Goal: Transaction & Acquisition: Subscribe to service/newsletter

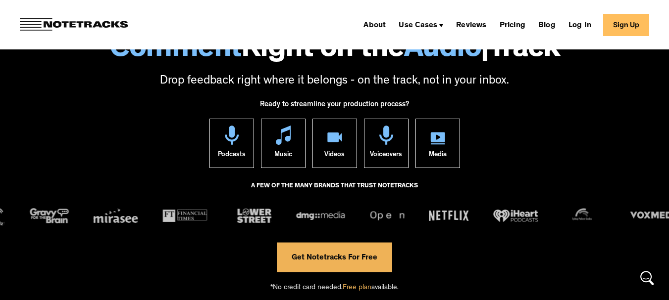
scroll to position [147, 0]
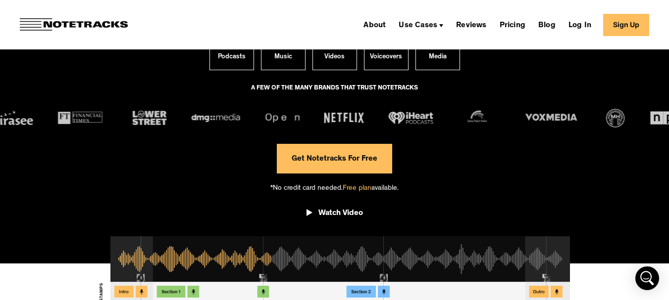
click at [368, 153] on link "Get Notetracks For Free" at bounding box center [334, 159] width 115 height 30
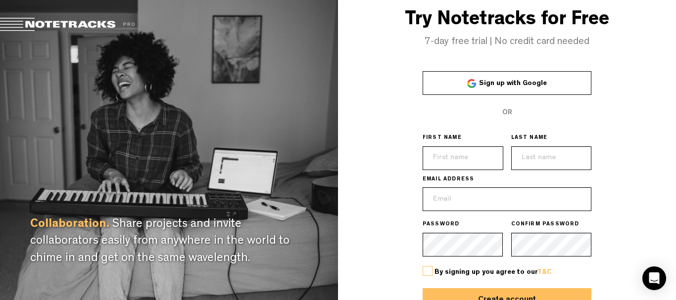
click at [493, 80] on span "Sign up with Google" at bounding box center [513, 83] width 68 height 7
click at [496, 83] on span "Sign up with Google" at bounding box center [513, 83] width 68 height 7
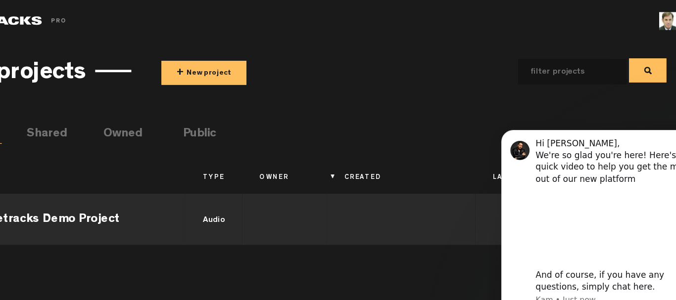
click at [510, 91] on div "My projects + New project All Shared Owned Public Title Type Owner Created Last…" at bounding box center [339, 165] width 582 height 250
click at [267, 61] on button "+ New project" at bounding box center [249, 60] width 70 height 20
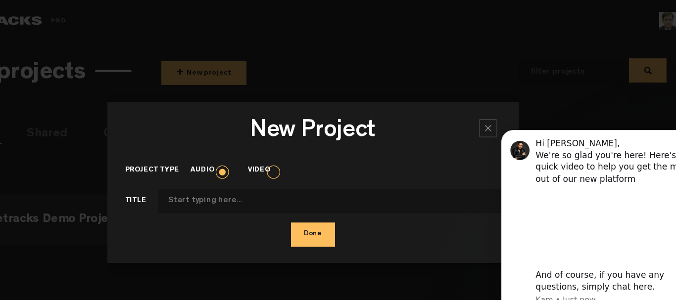
click at [479, 101] on div at bounding box center [482, 105] width 15 height 15
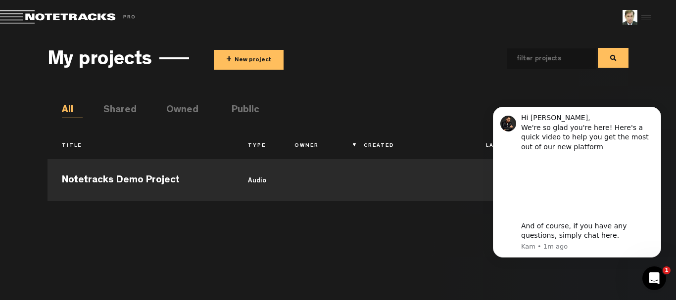
click at [123, 110] on li "Shared" at bounding box center [113, 110] width 21 height 15
click at [175, 106] on li "Owned" at bounding box center [176, 110] width 21 height 15
click at [244, 109] on li "Public" at bounding box center [242, 110] width 21 height 15
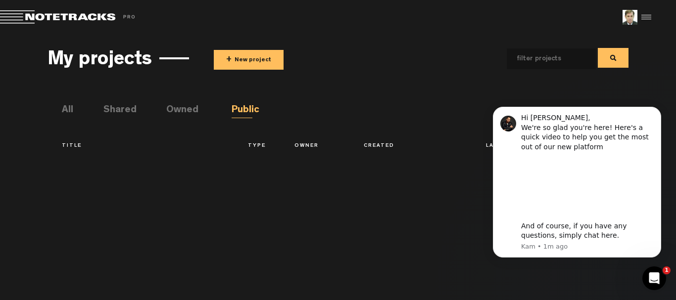
click at [68, 112] on li "All" at bounding box center [72, 110] width 21 height 15
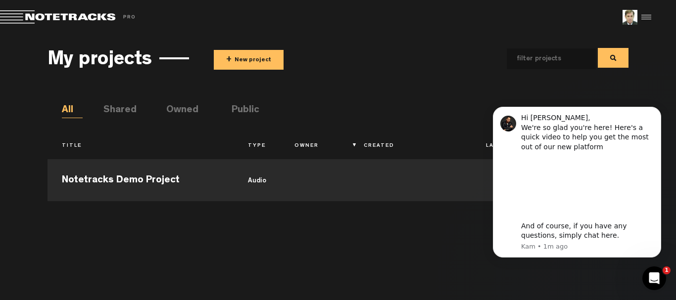
click at [646, 15] on div at bounding box center [645, 17] width 15 height 15
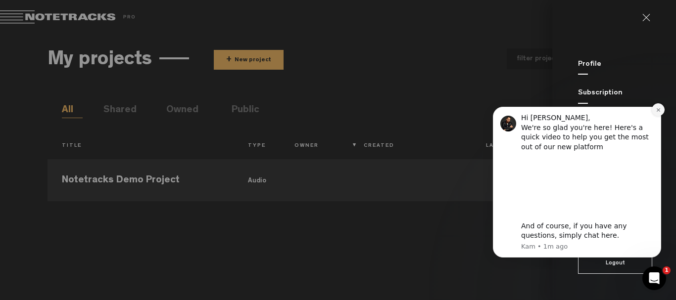
click at [660, 108] on icon "Dismiss notification" at bounding box center [658, 109] width 5 height 5
